Goal: Information Seeking & Learning: Learn about a topic

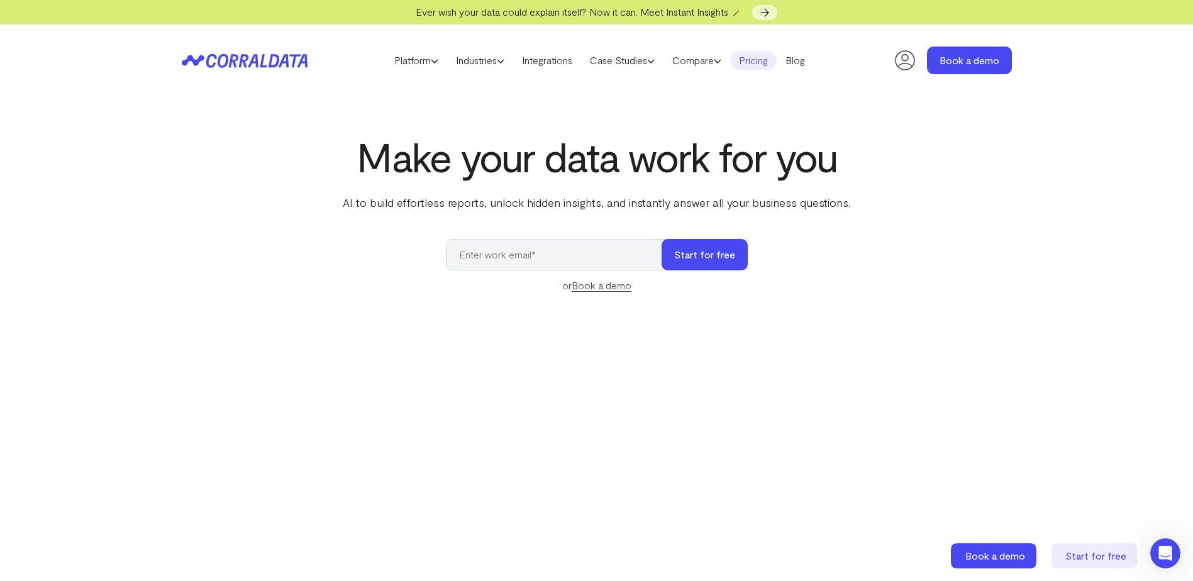
click at [752, 60] on link "Pricing" at bounding box center [753, 60] width 47 height 19
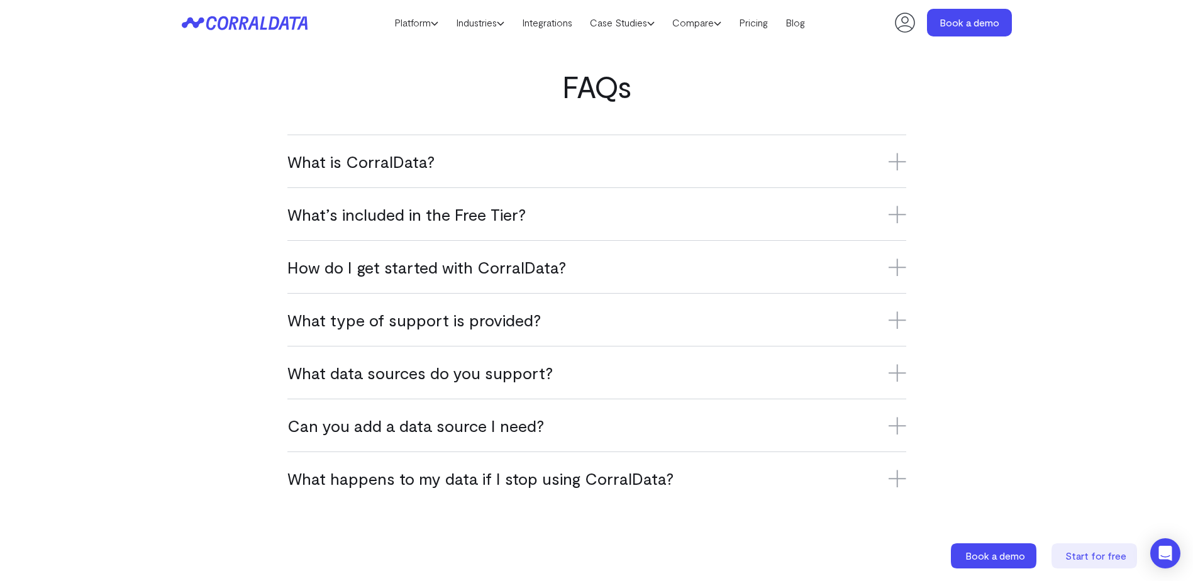
scroll to position [728, 0]
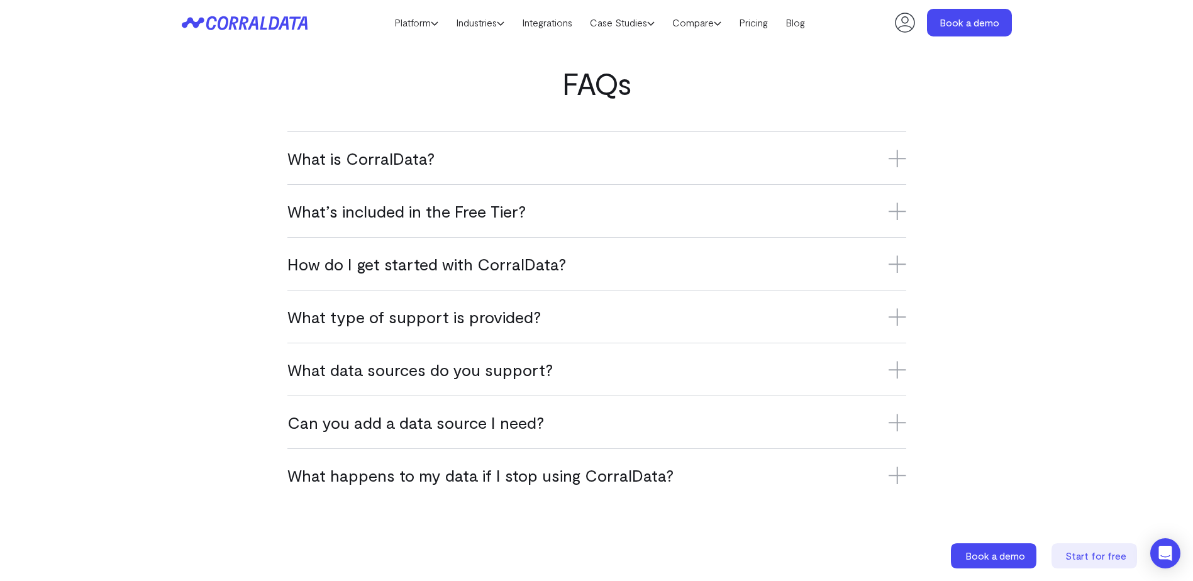
click at [372, 375] on h3 "What data sources do you support?" at bounding box center [596, 369] width 619 height 21
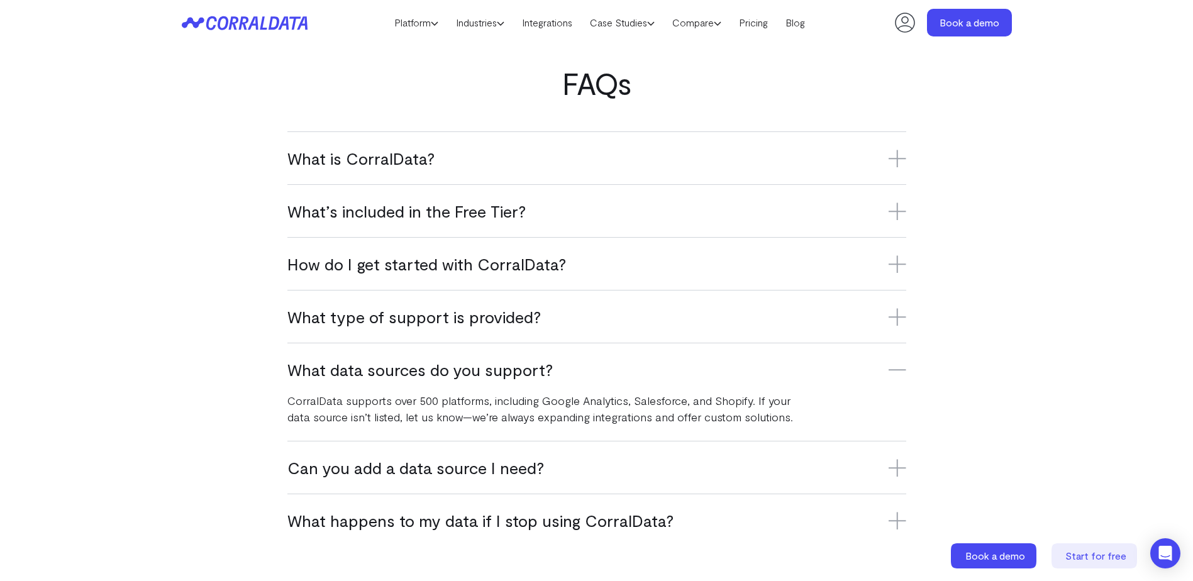
click at [484, 372] on h3 "What data sources do you support?" at bounding box center [596, 369] width 619 height 21
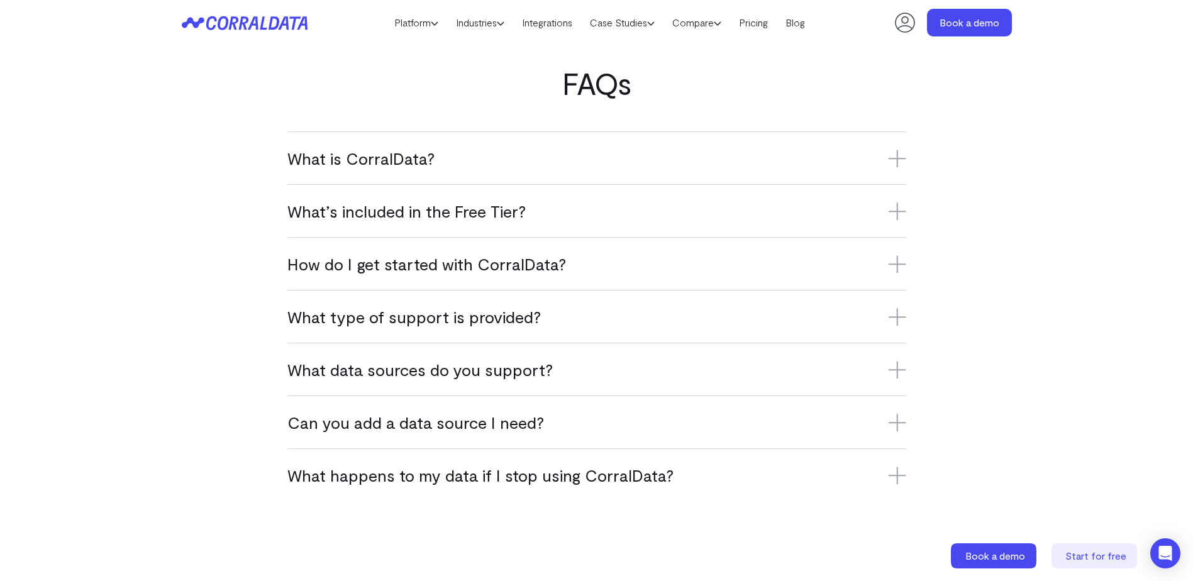
click at [396, 419] on h3 "Can you add a data source I need?" at bounding box center [596, 422] width 619 height 21
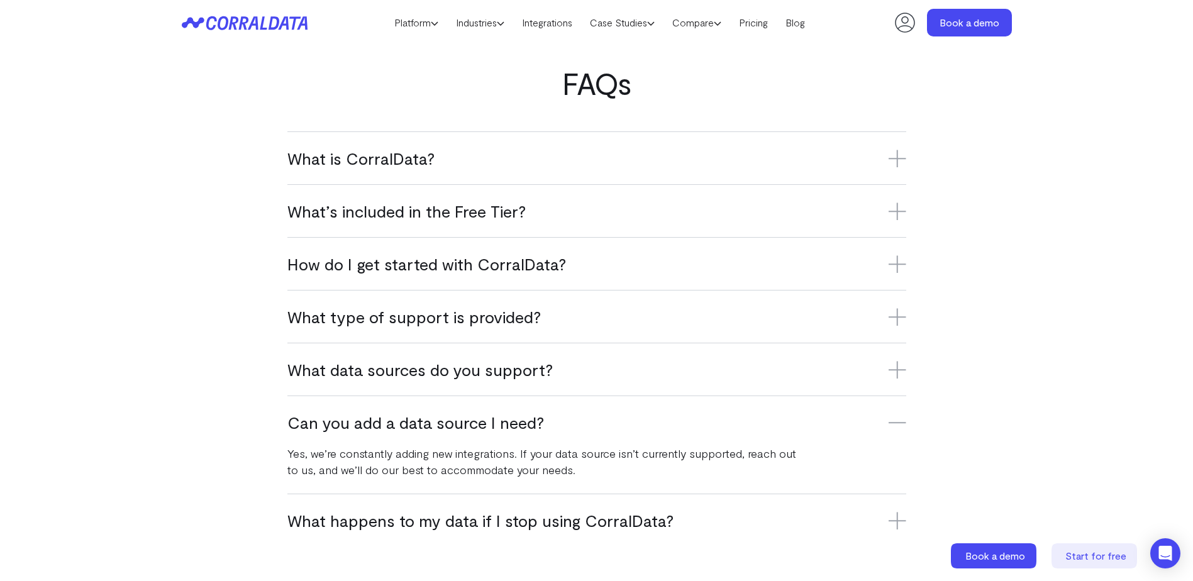
click at [396, 419] on h3 "Can you add a data source I need?" at bounding box center [596, 422] width 619 height 21
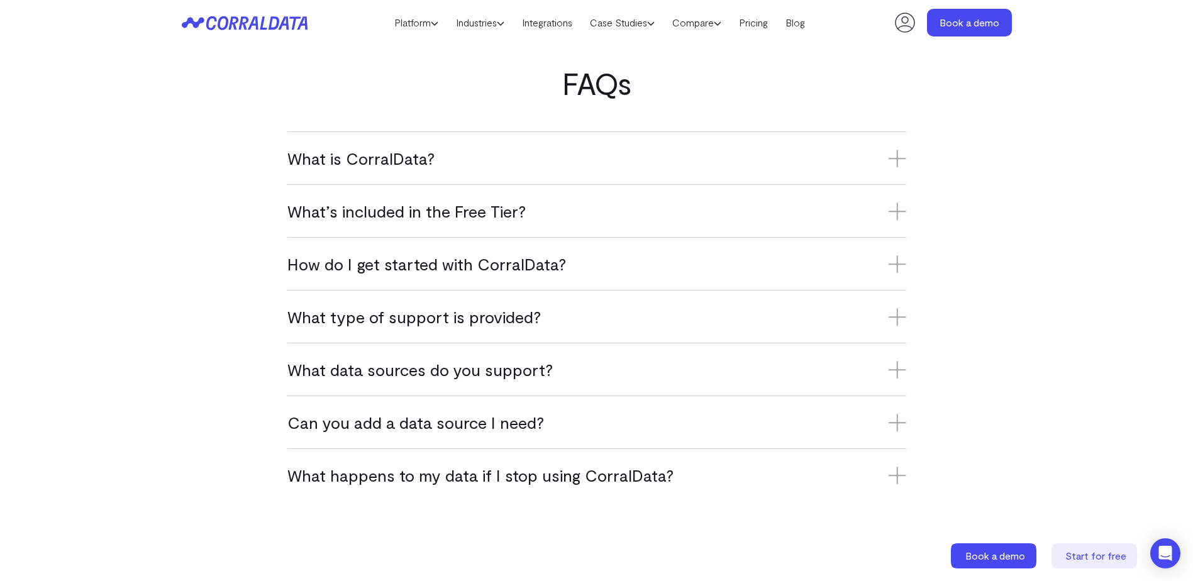
click at [414, 478] on h3 "What happens to my data if I stop using CorralData?" at bounding box center [596, 475] width 619 height 21
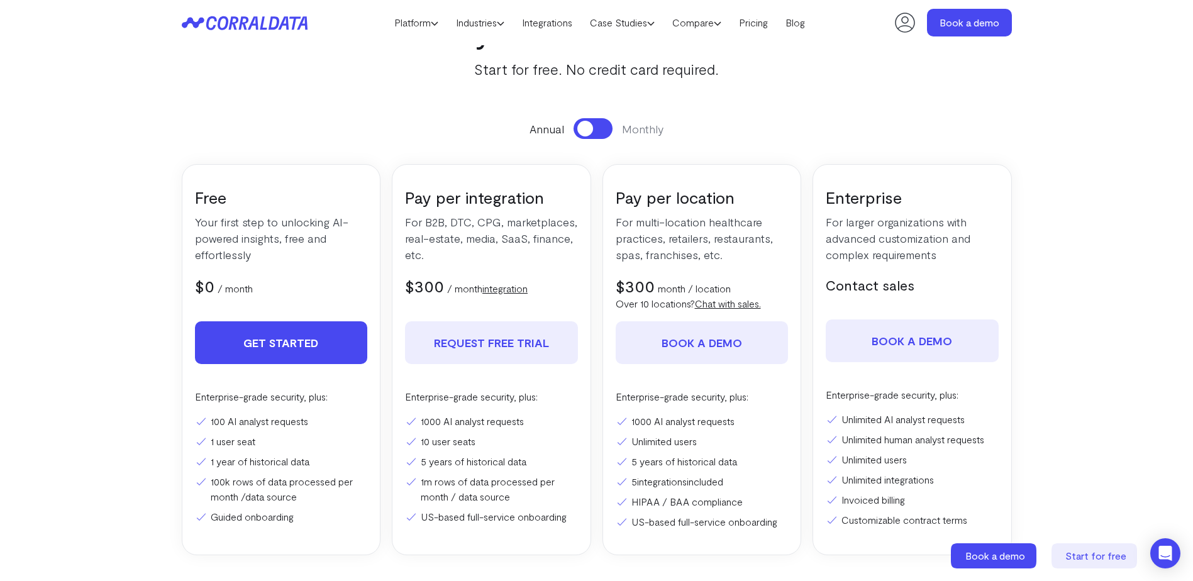
scroll to position [0, 0]
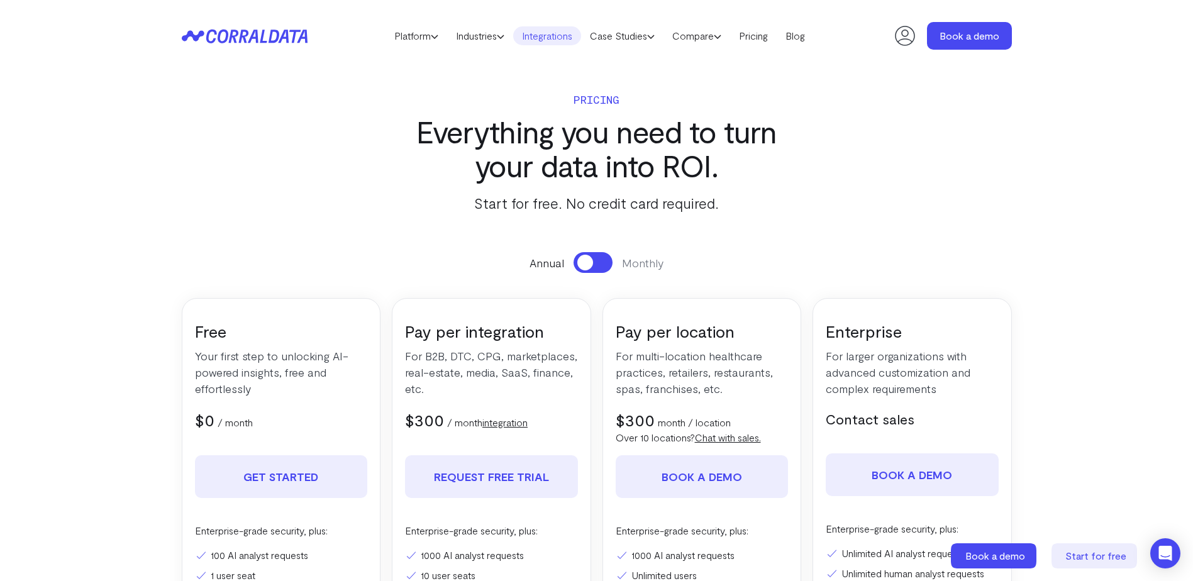
click at [545, 43] on link "Integrations" at bounding box center [547, 35] width 68 height 19
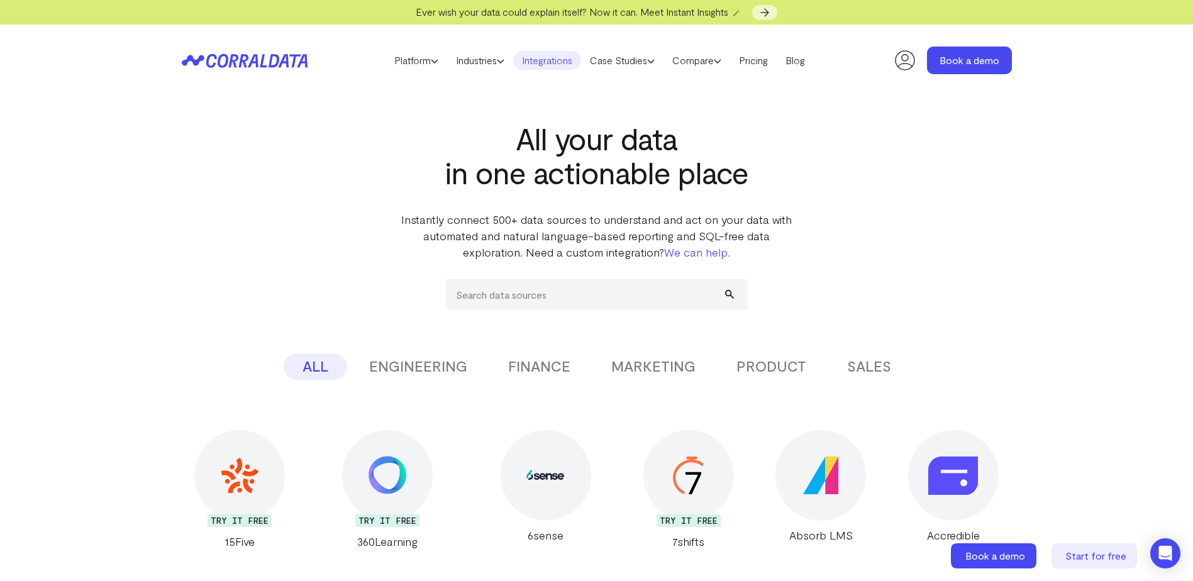
click at [858, 367] on button "SALES" at bounding box center [869, 366] width 82 height 26
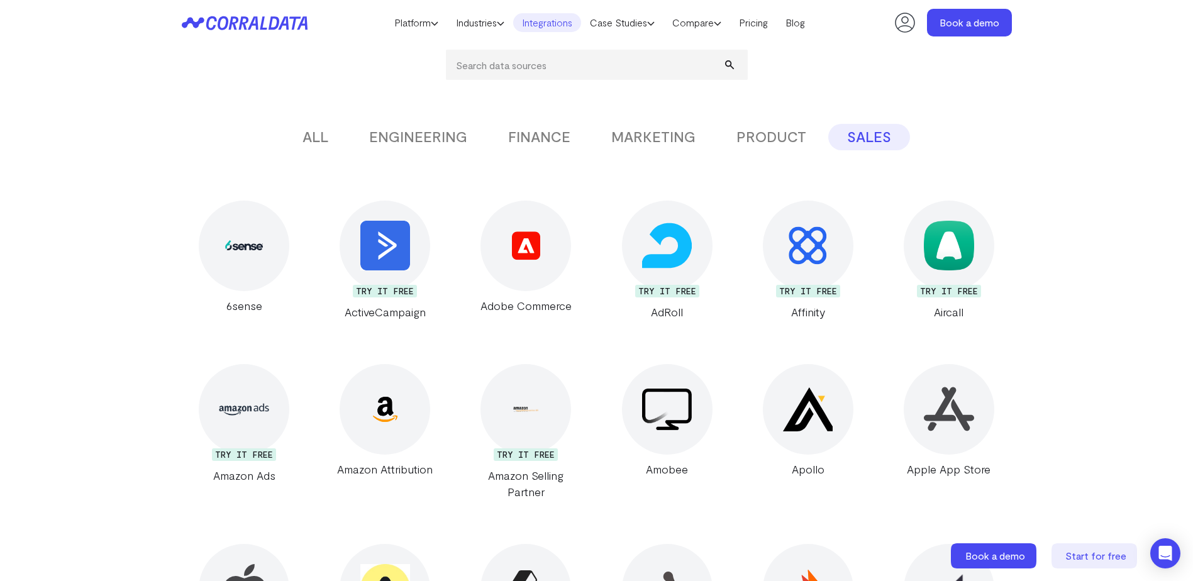
scroll to position [162, 0]
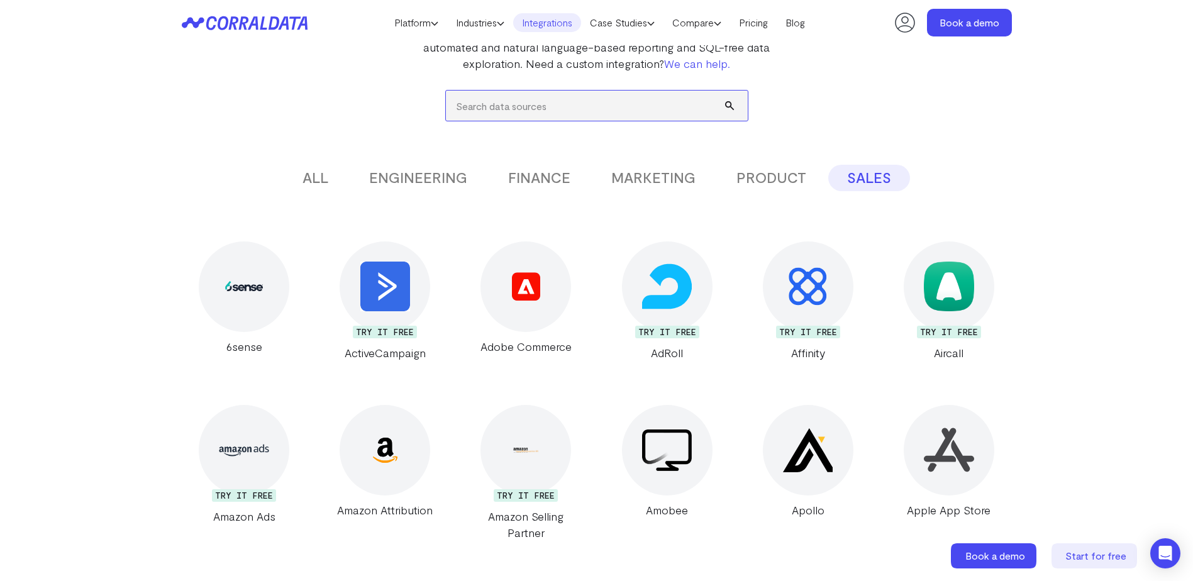
click at [553, 107] on input "search" at bounding box center [597, 106] width 302 height 30
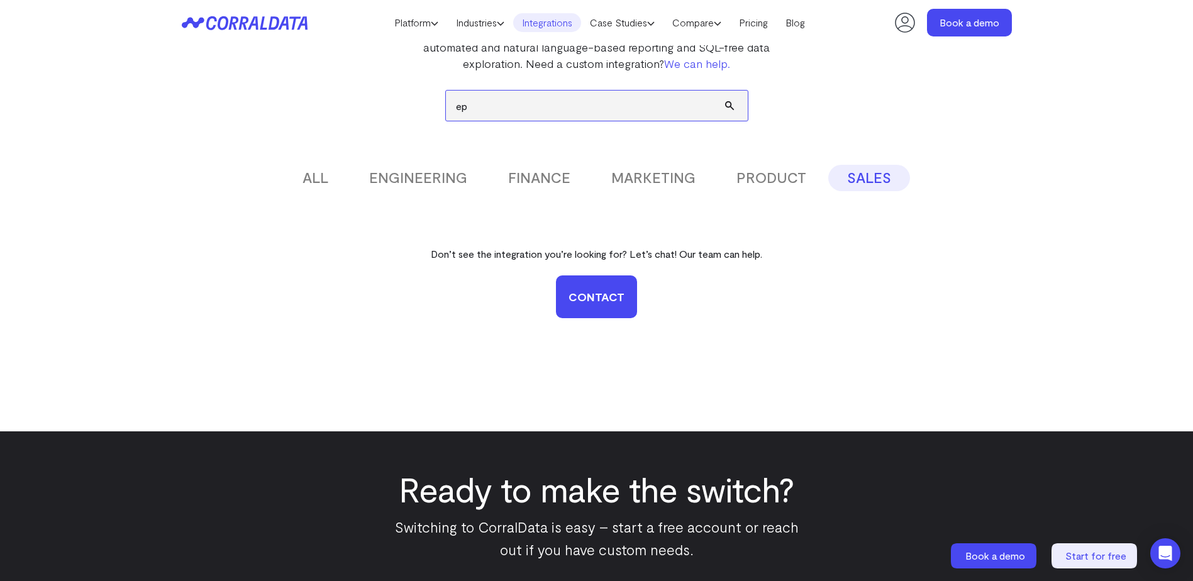
type input "e"
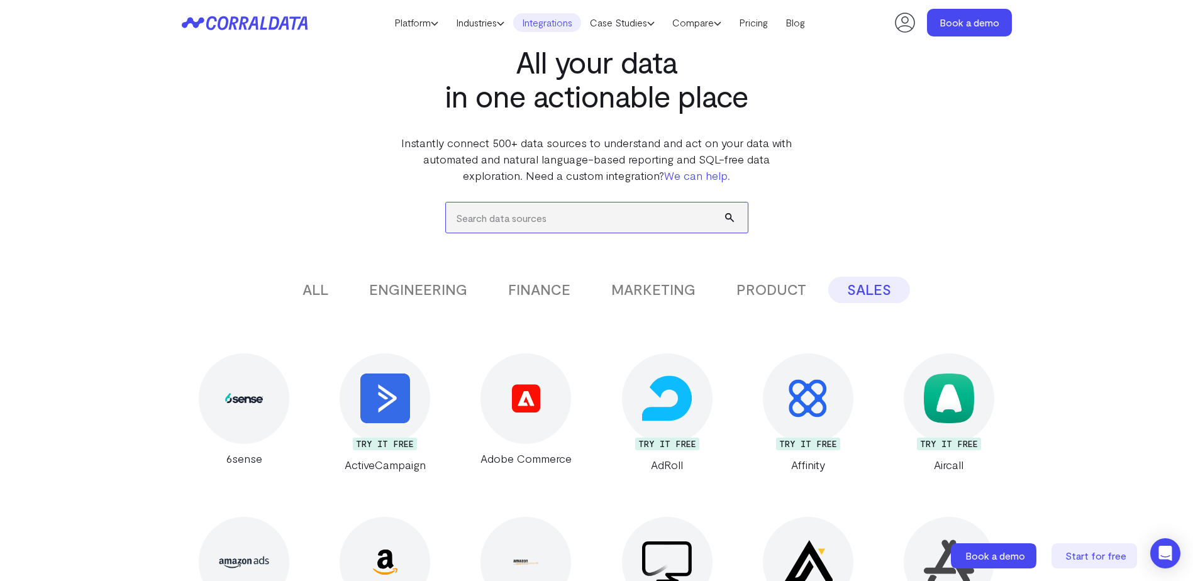
scroll to position [36, 0]
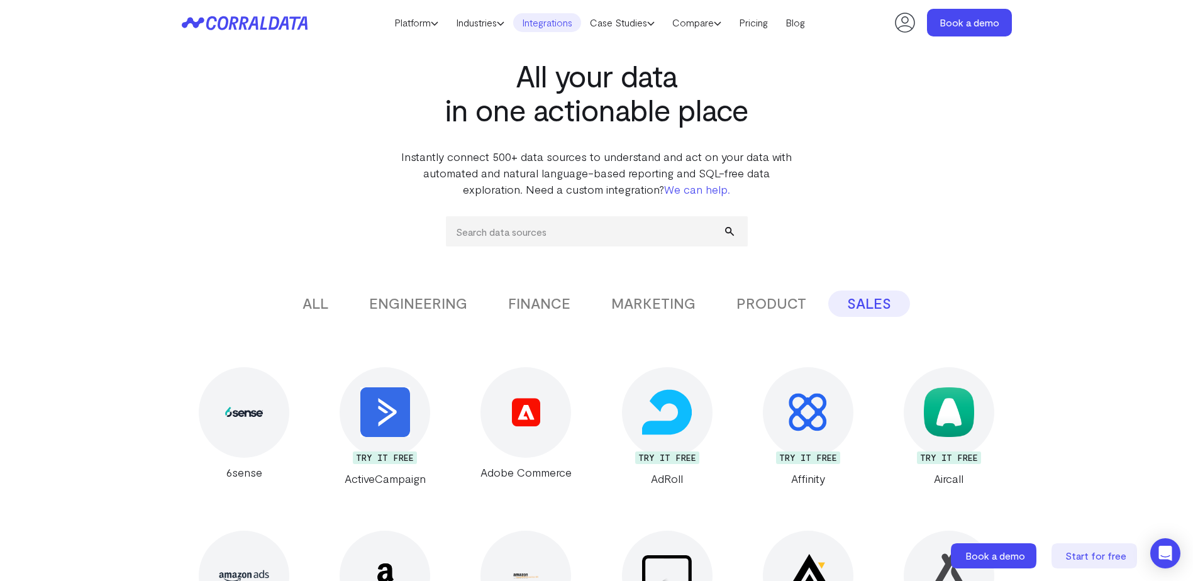
click at [385, 301] on button "ENGINEERING" at bounding box center [418, 304] width 136 height 26
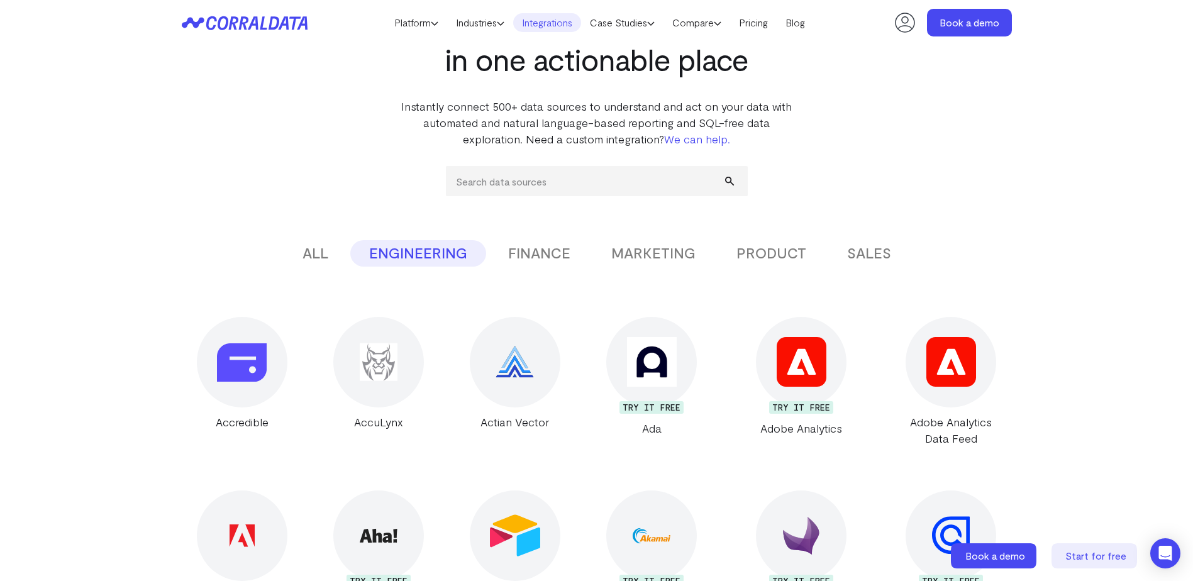
scroll to position [99, 0]
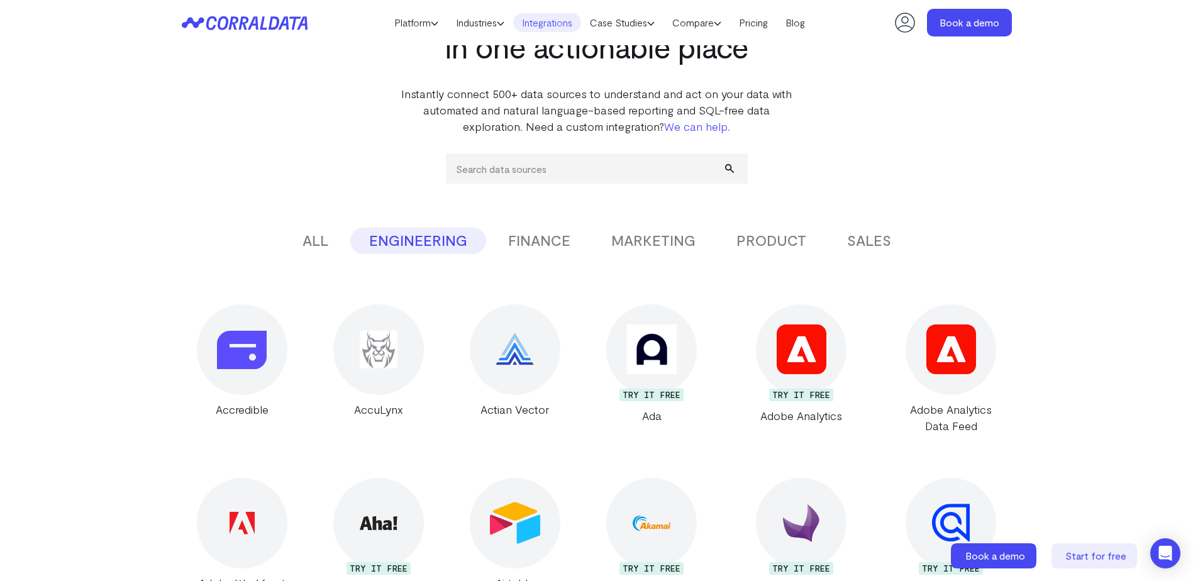
click at [698, 241] on button "MARKETING" at bounding box center [653, 241] width 122 height 26
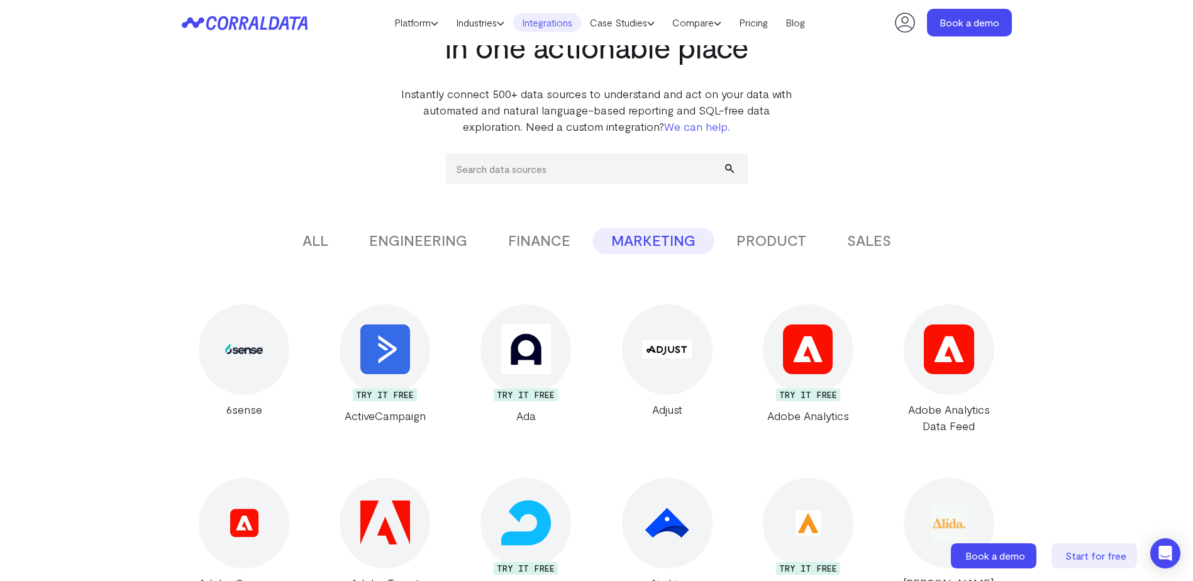
click at [791, 237] on button "PRODUCT" at bounding box center [771, 241] width 108 height 26
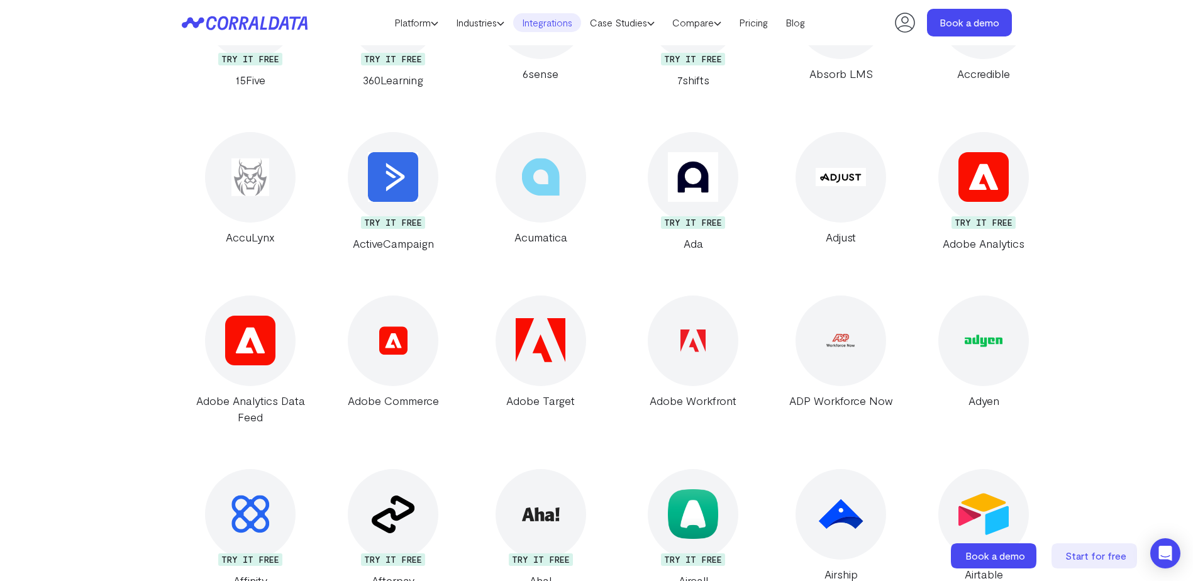
scroll to position [0, 0]
